Goal: Navigation & Orientation: Understand site structure

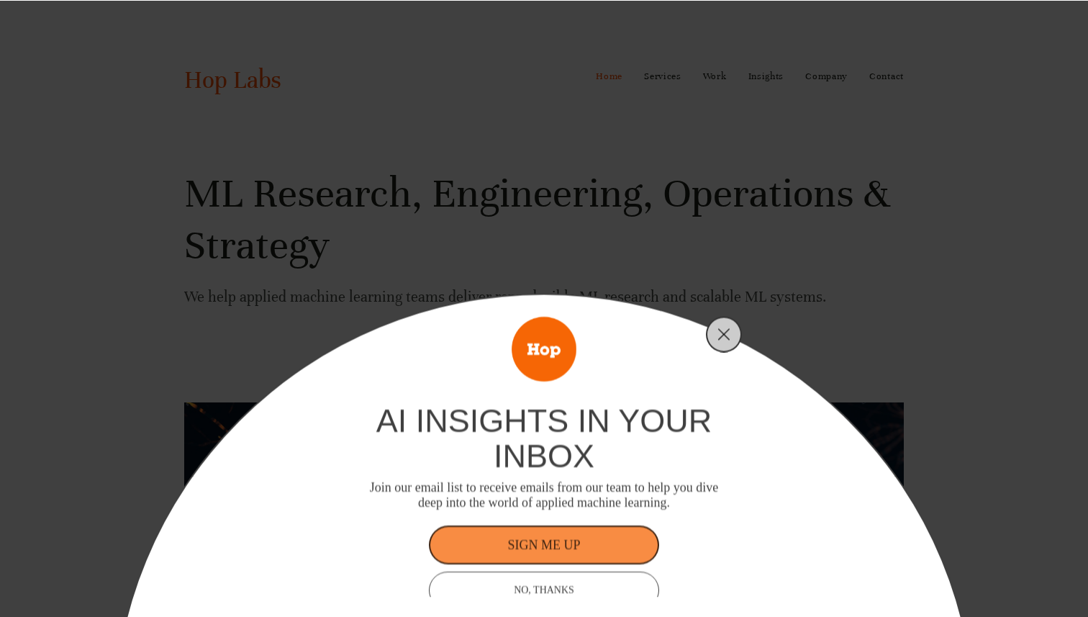
click at [463, 109] on div "ai insights in your inbox Join our email list to receive emails from our team t…" at bounding box center [544, 308] width 1088 height 617
click at [725, 337] on icon "Close" at bounding box center [723, 333] width 13 height 13
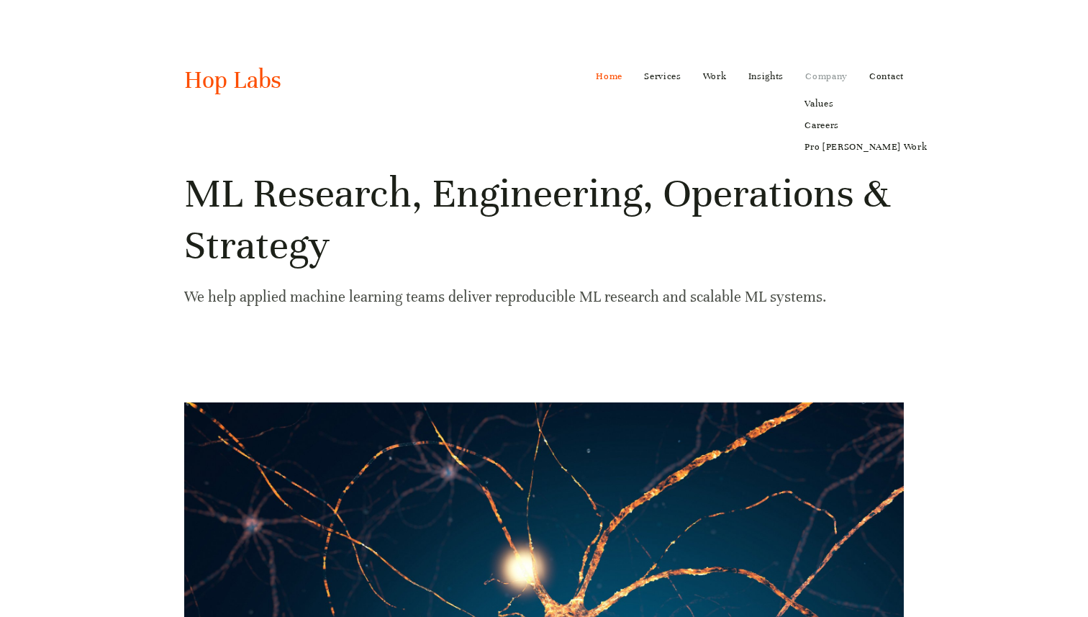
click at [820, 78] on link "Company" at bounding box center [826, 76] width 42 height 23
click at [837, 76] on link "Company" at bounding box center [826, 76] width 42 height 23
click at [821, 76] on link "Company" at bounding box center [826, 76] width 42 height 23
click at [822, 100] on link "Values" at bounding box center [865, 104] width 142 height 22
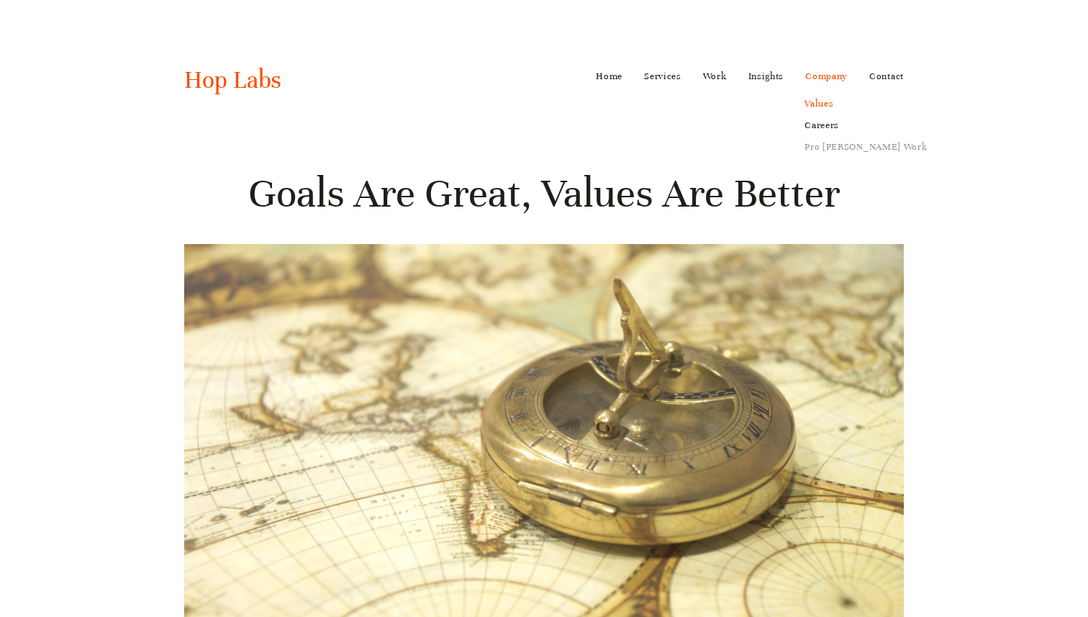
click at [832, 147] on link "Pro [PERSON_NAME] Work" at bounding box center [865, 147] width 142 height 22
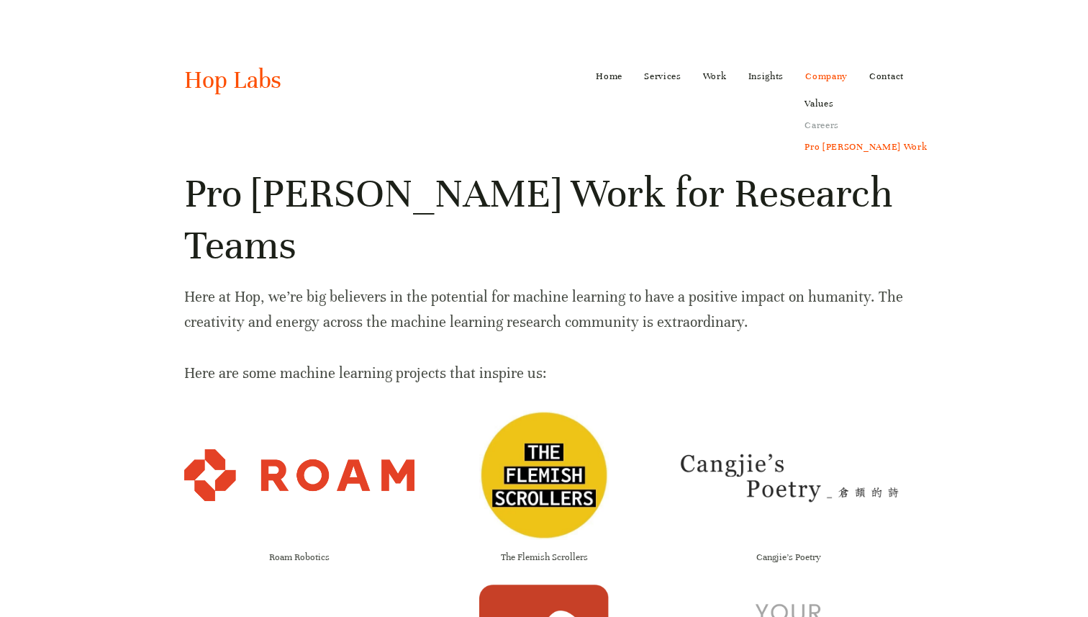
click at [822, 130] on link "Careers" at bounding box center [865, 125] width 142 height 22
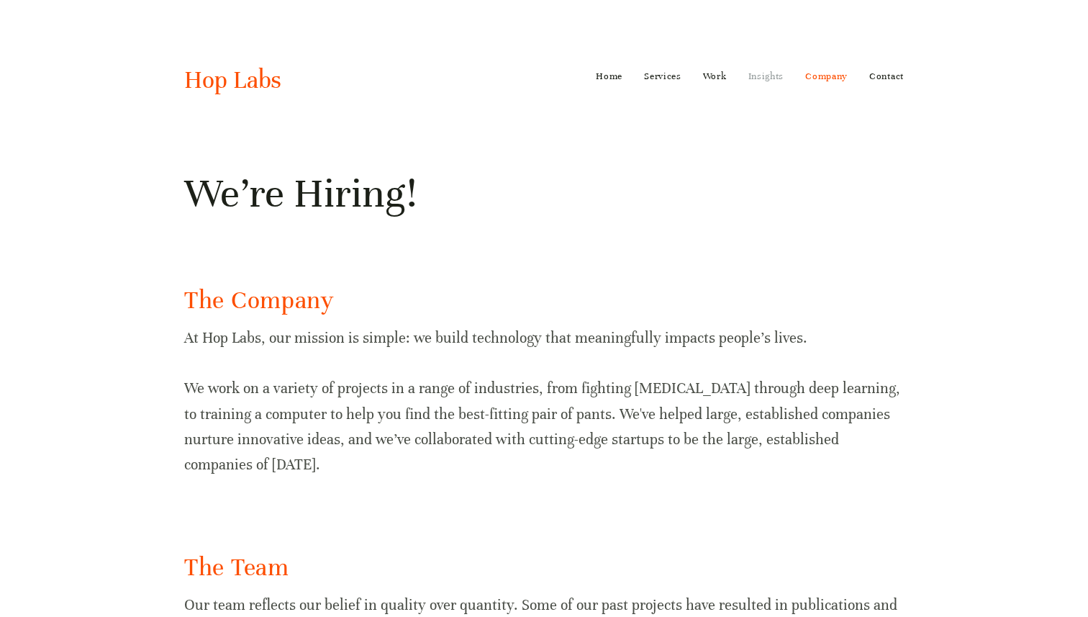
click at [768, 76] on link "Insights" at bounding box center [766, 76] width 36 height 23
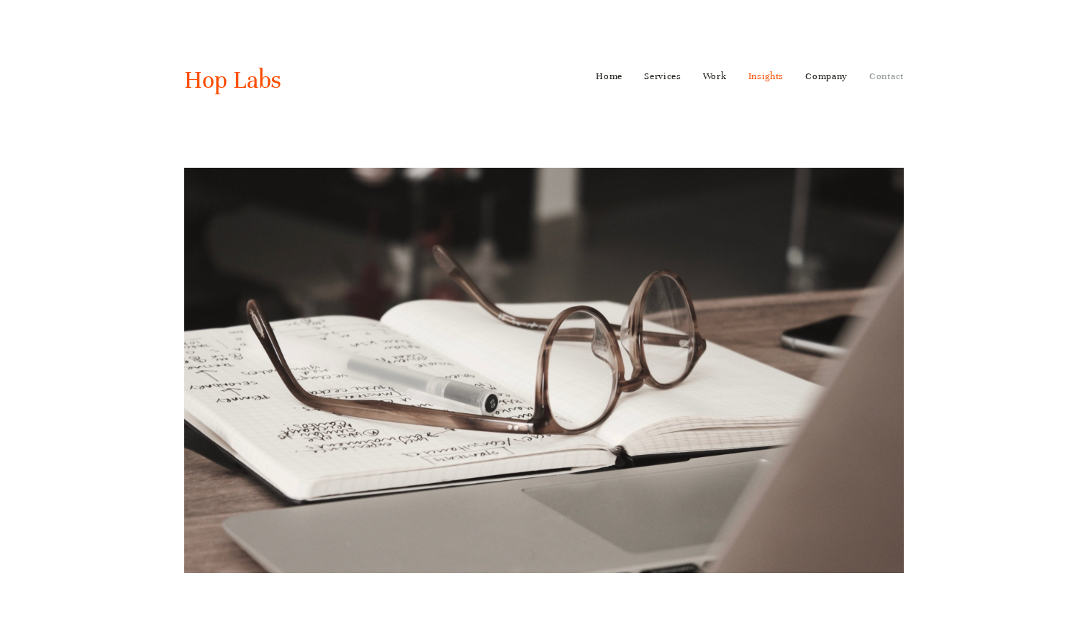
click at [890, 78] on link "Contact" at bounding box center [886, 76] width 35 height 23
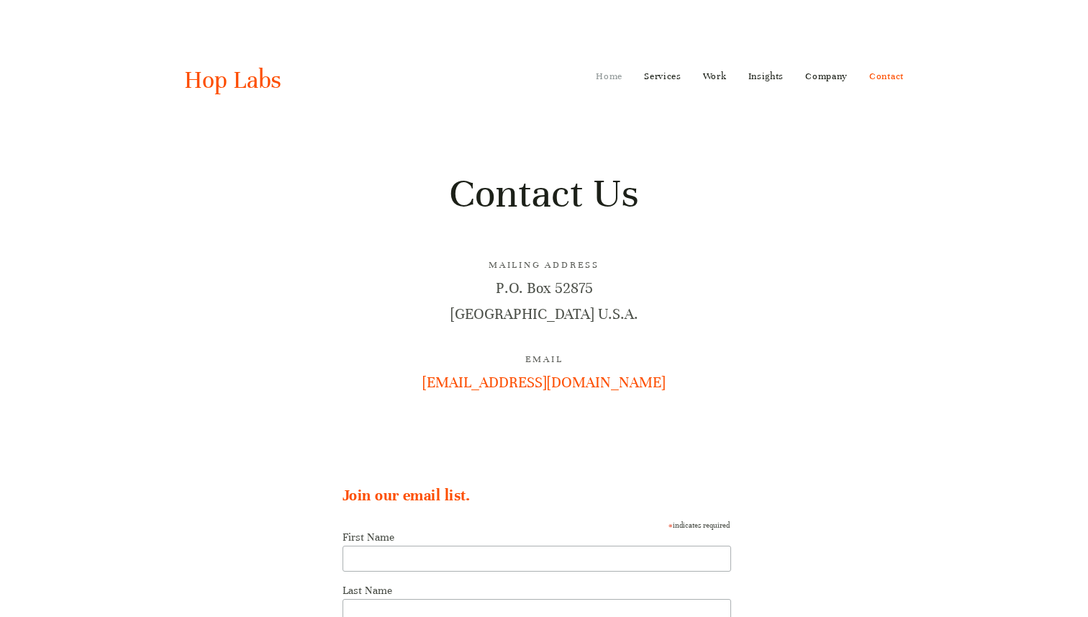
click at [612, 73] on link "Home" at bounding box center [609, 76] width 27 height 23
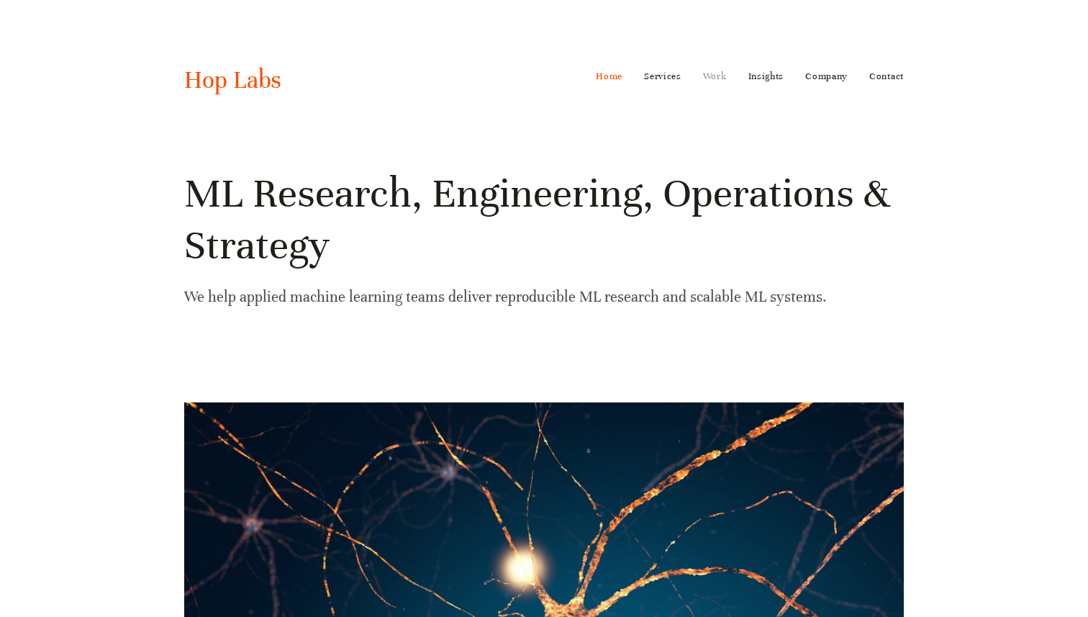
click at [718, 75] on link "Work" at bounding box center [715, 76] width 24 height 23
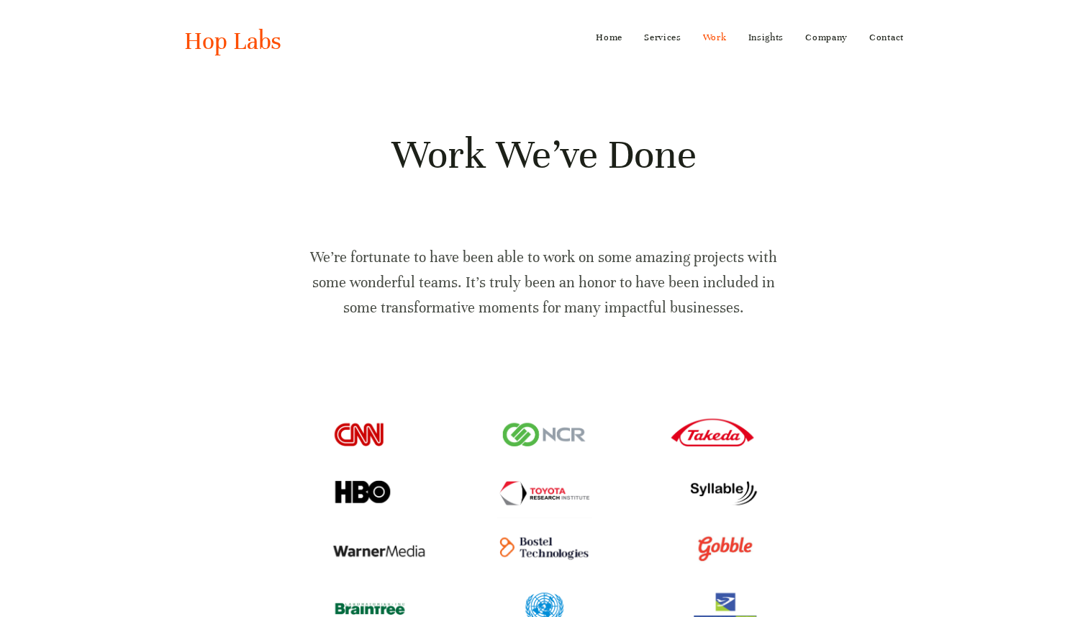
scroll to position [24, 0]
